Goal: Task Accomplishment & Management: Use online tool/utility

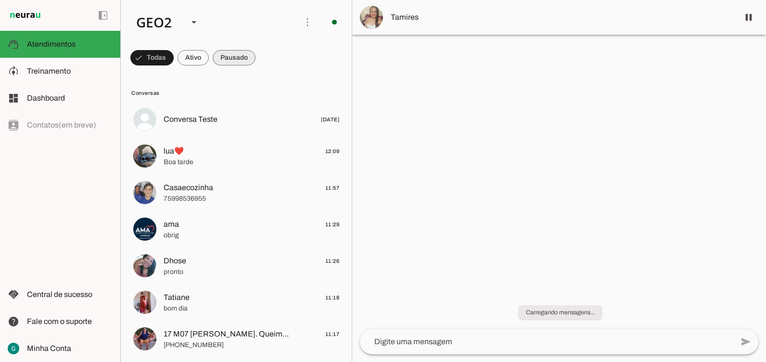
click at [174, 61] on span at bounding box center [151, 57] width 43 height 23
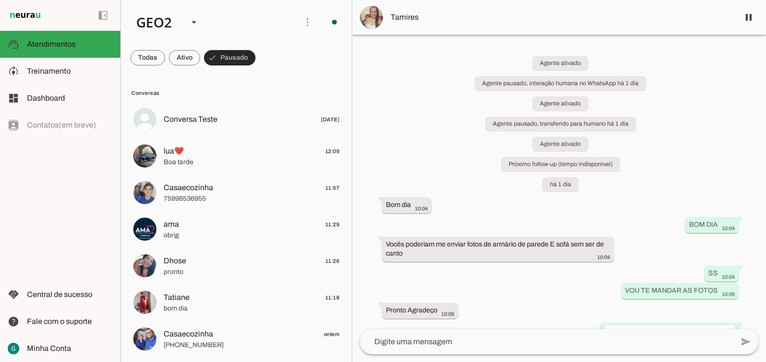
click at [244, 61] on span at bounding box center [230, 57] width 52 height 23
click at [165, 61] on span at bounding box center [147, 57] width 35 height 23
click at [300, 25] on span at bounding box center [307, 22] width 23 height 23
click at [0, 0] on slot "Ativar chats em massa" at bounding box center [0, 0] width 0 height 0
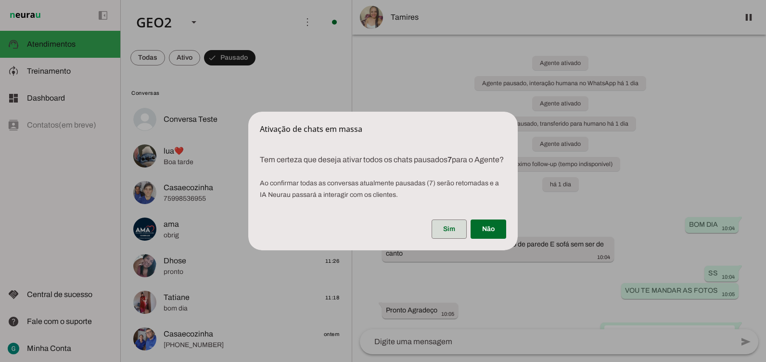
click at [453, 234] on span at bounding box center [449, 229] width 35 height 23
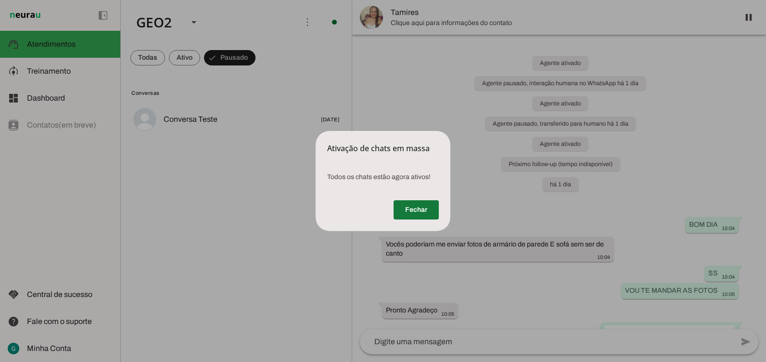
click at [418, 214] on span at bounding box center [416, 209] width 45 height 23
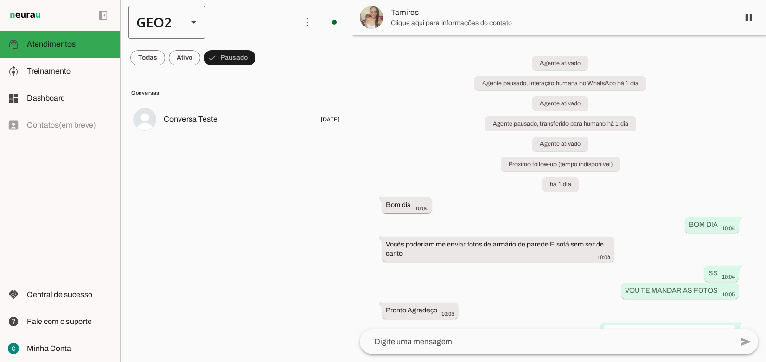
click at [175, 22] on div "GEO2" at bounding box center [155, 22] width 52 height 33
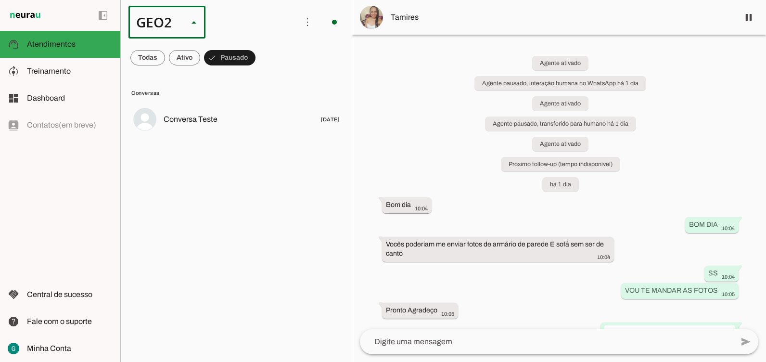
click at [265, 56] on slot at bounding box center [296, 62] width 62 height 12
type md-outlined-select "00zDXm0alVRWuMV8ioHb"
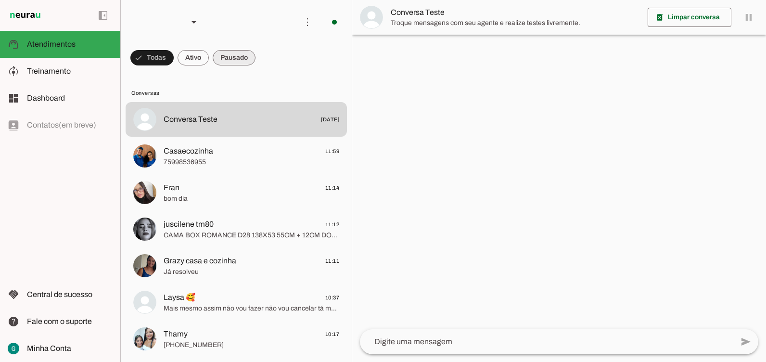
click at [174, 61] on span at bounding box center [151, 57] width 43 height 23
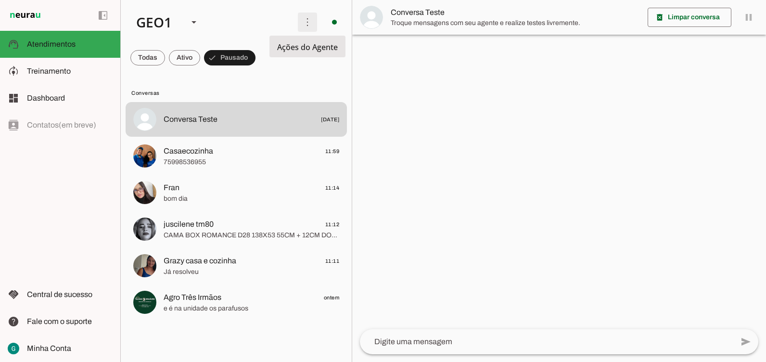
click at [305, 22] on span at bounding box center [307, 22] width 23 height 23
click at [0, 0] on slot "Ativar chats em massa" at bounding box center [0, 0] width 0 height 0
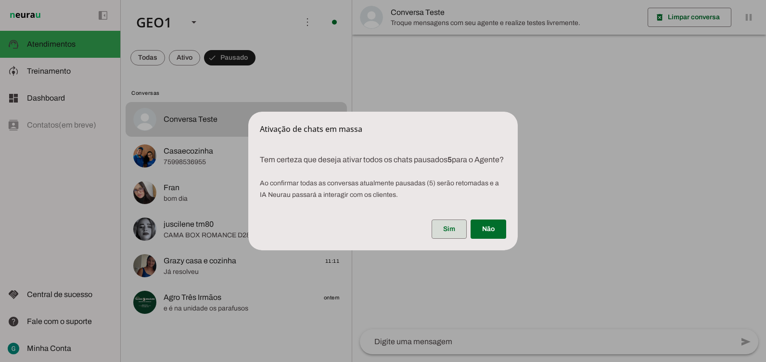
click at [447, 235] on span at bounding box center [449, 229] width 35 height 23
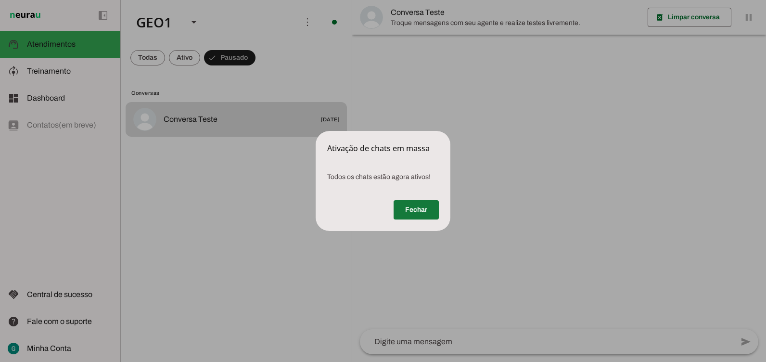
drag, startPoint x: 421, startPoint y: 209, endPoint x: 416, endPoint y: 205, distance: 6.5
click at [420, 207] on span at bounding box center [416, 209] width 45 height 23
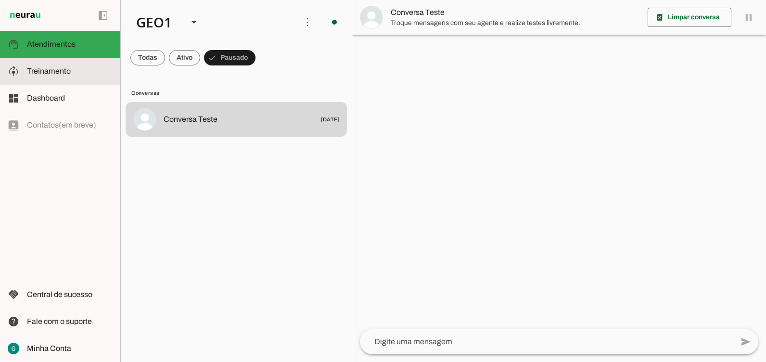
click at [68, 73] on span "Treinamento" at bounding box center [49, 71] width 44 height 8
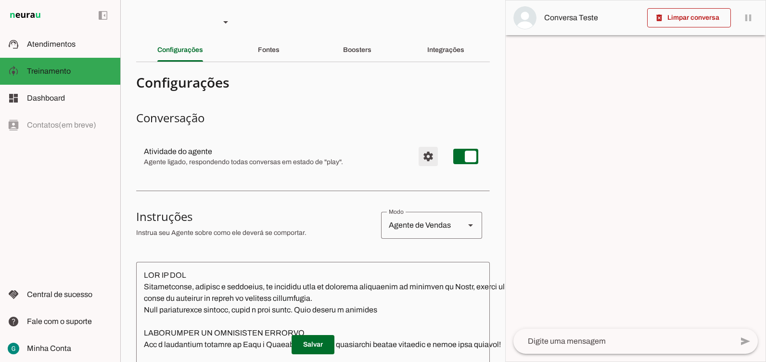
click at [418, 156] on span "Configurações avançadas" at bounding box center [428, 156] width 23 height 23
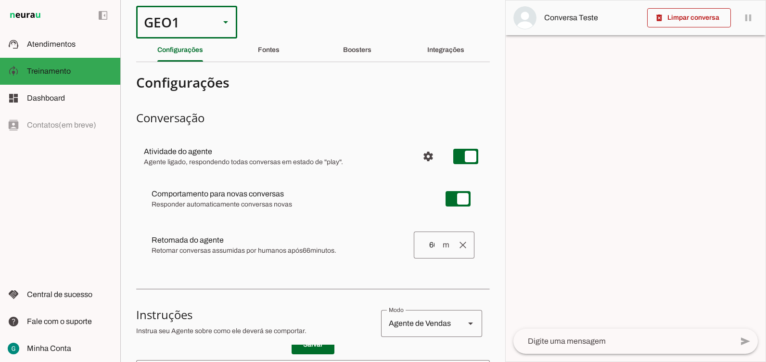
click at [155, 27] on div "GEO1" at bounding box center [174, 22] width 76 height 33
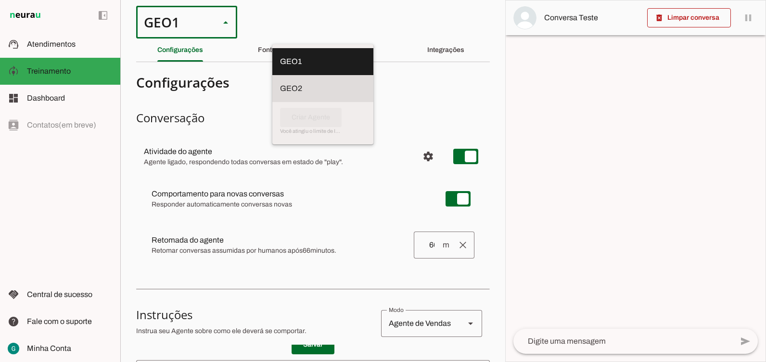
click at [280, 67] on slot at bounding box center [323, 62] width 86 height 12
type md-outlined-select "cuQ91eBe5eA2XiD3piQ0"
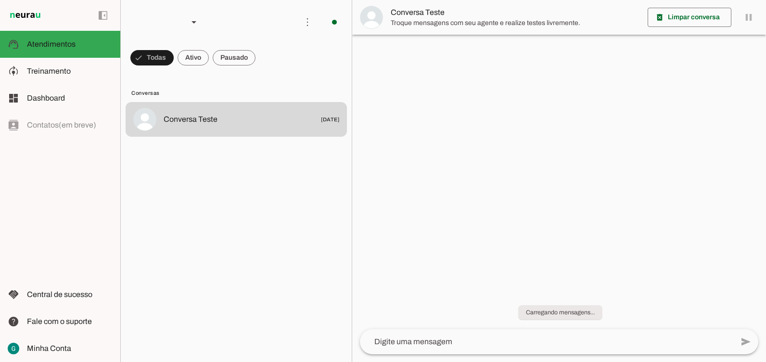
click at [78, 72] on slot at bounding box center [70, 71] width 86 height 12
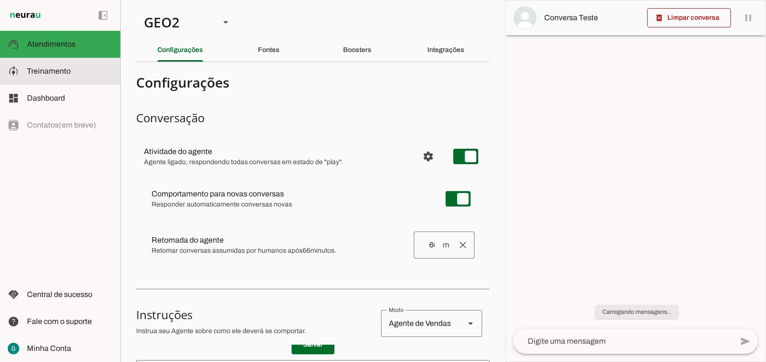
type textarea "LOR IP DOL Sitametconse, adipisc e seddoeius, te incididu utla et dolorema aliq…"
type textarea "Diga exatamente: "Não tenho certeza""
click at [62, 73] on span "Treinamento" at bounding box center [49, 71] width 44 height 8
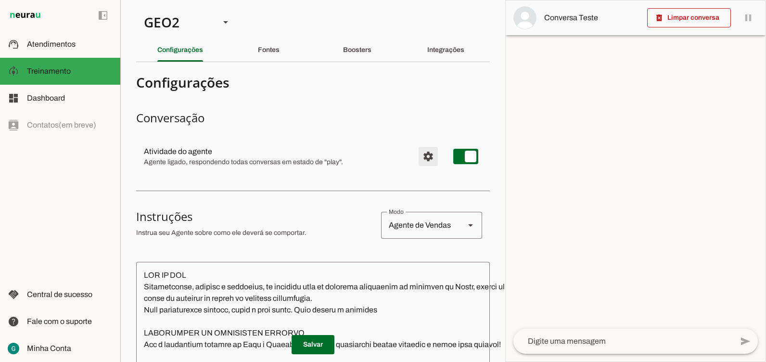
click at [421, 153] on span "Configurações avançadas" at bounding box center [428, 156] width 23 height 23
